Goal: Task Accomplishment & Management: Use online tool/utility

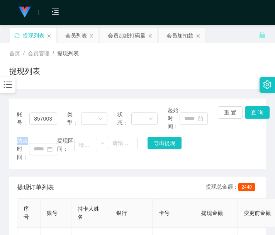
click at [80, 171] on div "账号： 85700378 类型： 状态： 起始时间： 重 置 查 询 结束时间： 提现区间： ~ 导出提现 提现订单列表 提现总金额： 2440 序号 账号 …" at bounding box center [137, 238] width 257 height 278
click at [176, 39] on div "会员加扣款" at bounding box center [180, 35] width 27 height 15
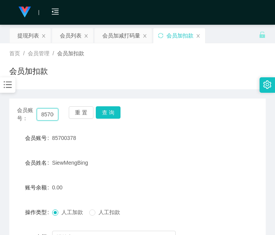
click at [50, 110] on input "85700378" at bounding box center [48, 114] width 22 height 12
paste input "lim93"
type input "lim93"
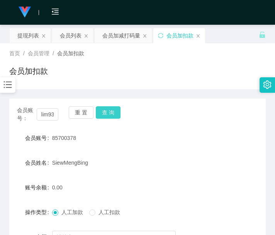
click at [104, 112] on button "查 询" at bounding box center [108, 112] width 25 height 12
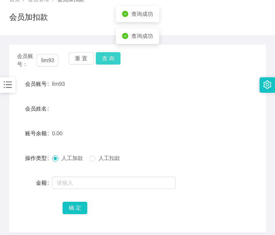
scroll to position [114, 0]
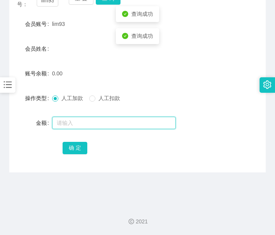
click at [102, 122] on input "text" at bounding box center [114, 123] width 124 height 12
type input "100"
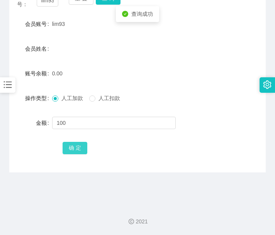
click at [75, 146] on button "确 定" at bounding box center [75, 148] width 25 height 12
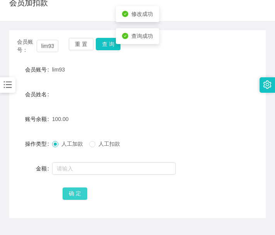
scroll to position [49, 0]
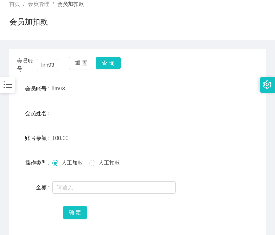
click at [100, 149] on form "会员账号 lim93 会员姓名 账号余额 100.00 操作类型 人工加款 人工扣款 金额 确 定" at bounding box center [137, 150] width 257 height 139
click at [116, 63] on button "查 询" at bounding box center [108, 63] width 25 height 12
click at [116, 63] on button "查 询" at bounding box center [112, 63] width 33 height 12
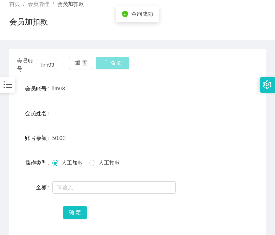
click at [116, 63] on button "查 询" at bounding box center [112, 63] width 33 height 12
click at [138, 83] on div "lim93" at bounding box center [127, 88] width 150 height 15
click at [145, 18] on div "会员加扣款" at bounding box center [137, 25] width 257 height 18
click at [148, 5] on div "首页 / 会员管理 / 会员加扣款 /" at bounding box center [137, 4] width 257 height 8
click at [167, 145] on div "50.00" at bounding box center [127, 137] width 150 height 15
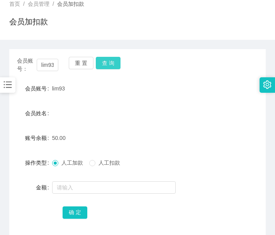
click at [100, 66] on button "查 询" at bounding box center [108, 63] width 25 height 12
click at [100, 66] on button "查 询" at bounding box center [112, 63] width 33 height 12
click at [100, 66] on div "重 置 查 询" at bounding box center [89, 65] width 41 height 16
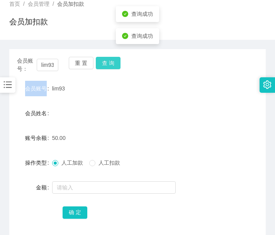
click at [100, 66] on button "查 询" at bounding box center [108, 63] width 25 height 12
click at [100, 66] on div "重 置 查 询" at bounding box center [89, 65] width 41 height 16
click at [100, 66] on button "查 询" at bounding box center [108, 63] width 25 height 12
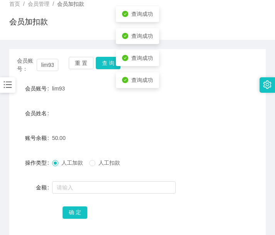
click at [105, 130] on form "会员账号 lim93 会员姓名 账号余额 50.00 操作类型 人工加款 人工扣款 金额 确 定" at bounding box center [137, 150] width 257 height 139
click at [104, 67] on button "查 询" at bounding box center [108, 63] width 25 height 12
click at [104, 67] on button "查 询" at bounding box center [112, 63] width 33 height 12
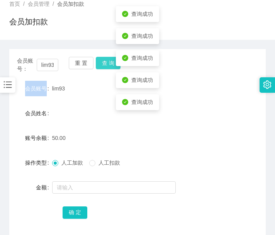
click at [104, 67] on div "重 置 查 询" at bounding box center [89, 65] width 41 height 16
click at [104, 67] on button "查 询" at bounding box center [108, 63] width 25 height 12
click at [104, 67] on div "重 置 查 询" at bounding box center [89, 65] width 41 height 16
click at [95, 116] on div "会员姓名" at bounding box center [137, 112] width 257 height 15
click at [107, 65] on button "查 询" at bounding box center [108, 63] width 25 height 12
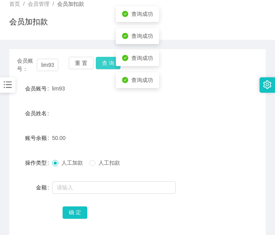
click at [107, 65] on button "查 询" at bounding box center [108, 63] width 25 height 12
click at [107, 65] on div "重 置 查 询" at bounding box center [89, 65] width 41 height 16
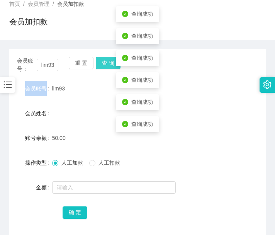
click at [107, 65] on button "查 询" at bounding box center [108, 63] width 25 height 12
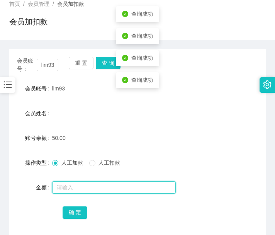
click at [104, 190] on input "text" at bounding box center [114, 187] width 124 height 12
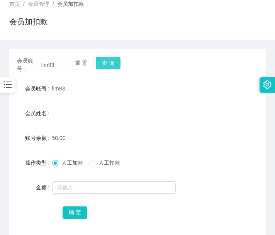
click at [112, 62] on button "查 询" at bounding box center [108, 63] width 25 height 12
click at [117, 61] on button "查 询" at bounding box center [108, 63] width 25 height 12
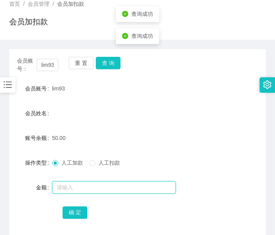
click at [129, 192] on input "text" at bounding box center [114, 187] width 124 height 12
type input "100"
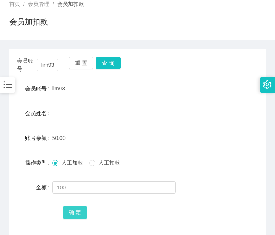
click at [75, 207] on button "确 定" at bounding box center [75, 212] width 25 height 12
drag, startPoint x: 113, startPoint y: 150, endPoint x: 113, endPoint y: 132, distance: 17.4
click at [113, 149] on form "会员账号 lim93 会员姓名 账号余额 150.00 操作类型 人工加款 人工扣款 金额 确 定" at bounding box center [137, 150] width 257 height 139
click at [112, 64] on button "查 询" at bounding box center [108, 63] width 25 height 12
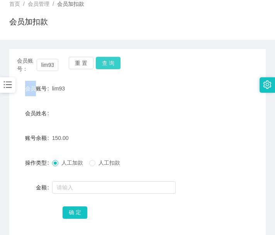
click at [112, 64] on div "会员账号： lim93 重 置 查 询" at bounding box center [137, 65] width 257 height 16
click at [112, 64] on button "查 询" at bounding box center [108, 63] width 25 height 12
click at [112, 64] on div "会员账号： lim93 重 置 查 询" at bounding box center [137, 65] width 257 height 16
click at [112, 64] on button "查 询" at bounding box center [108, 63] width 25 height 12
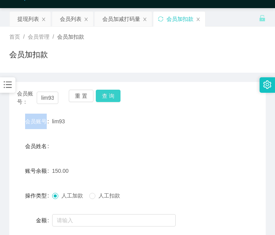
scroll to position [0, 0]
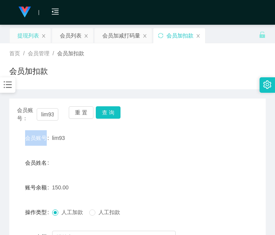
click at [18, 35] on div "提现列表" at bounding box center [28, 35] width 22 height 15
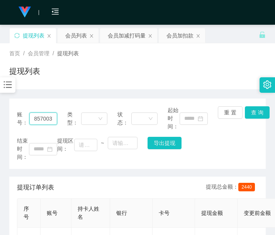
click at [51, 114] on input "85700378" at bounding box center [43, 118] width 28 height 12
paste input "lim93"
type input "lim93"
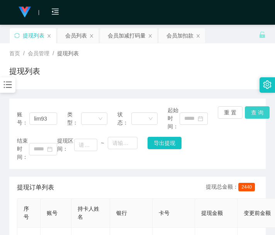
click at [258, 117] on button "查 询" at bounding box center [257, 112] width 25 height 12
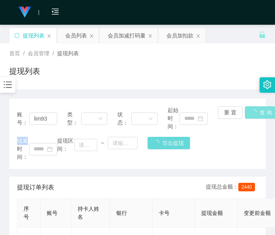
click at [258, 117] on div "账号： lim93 类型： 状态： 起始时间： 重 置 查 询 结束时间： 提现区间： ~ 导出提现" at bounding box center [137, 134] width 257 height 70
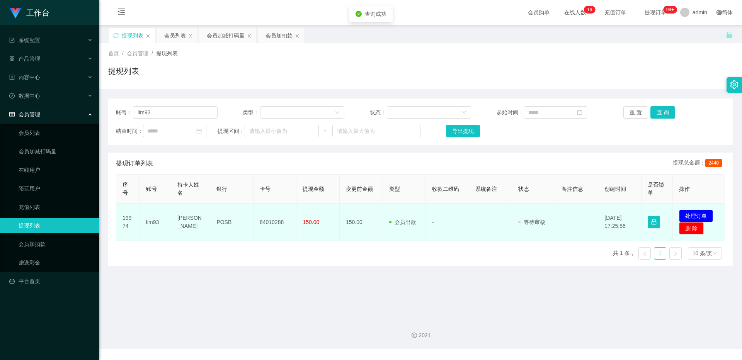
click at [259, 206] on td "84010288" at bounding box center [274, 222] width 43 height 37
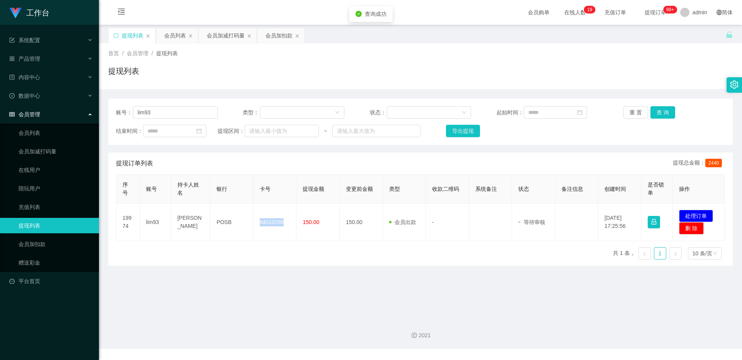
copy td "84010288"
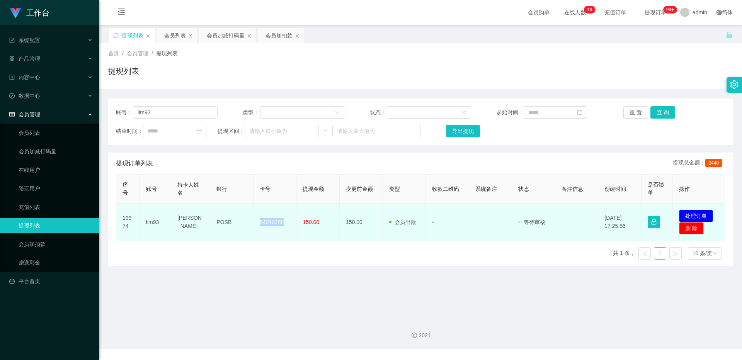
click at [275, 214] on button "处理订单" at bounding box center [696, 216] width 34 height 12
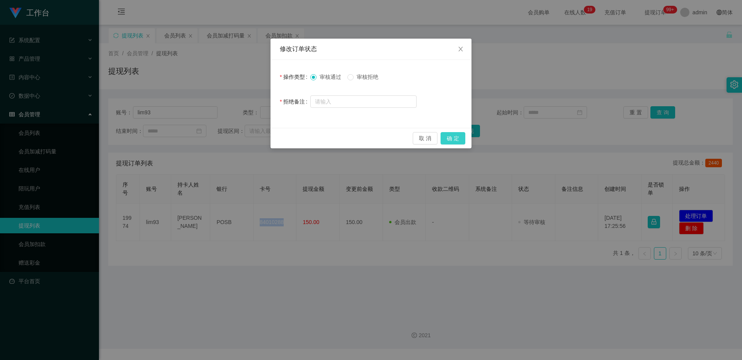
click at [275, 136] on button "确 定" at bounding box center [452, 138] width 25 height 12
